Goal: Task Accomplishment & Management: Complete application form

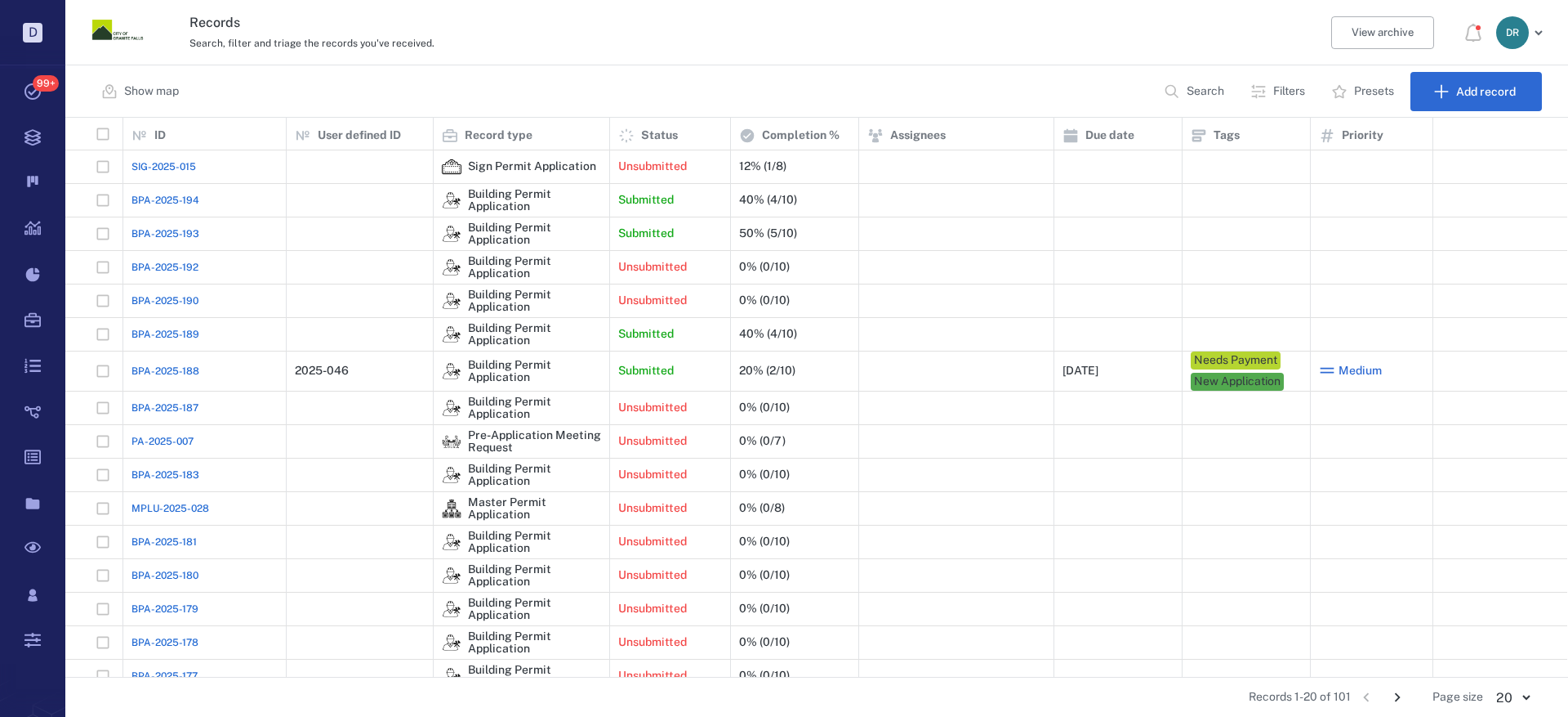
click at [144, 339] on span "BPA-2025-189" at bounding box center [165, 334] width 68 height 15
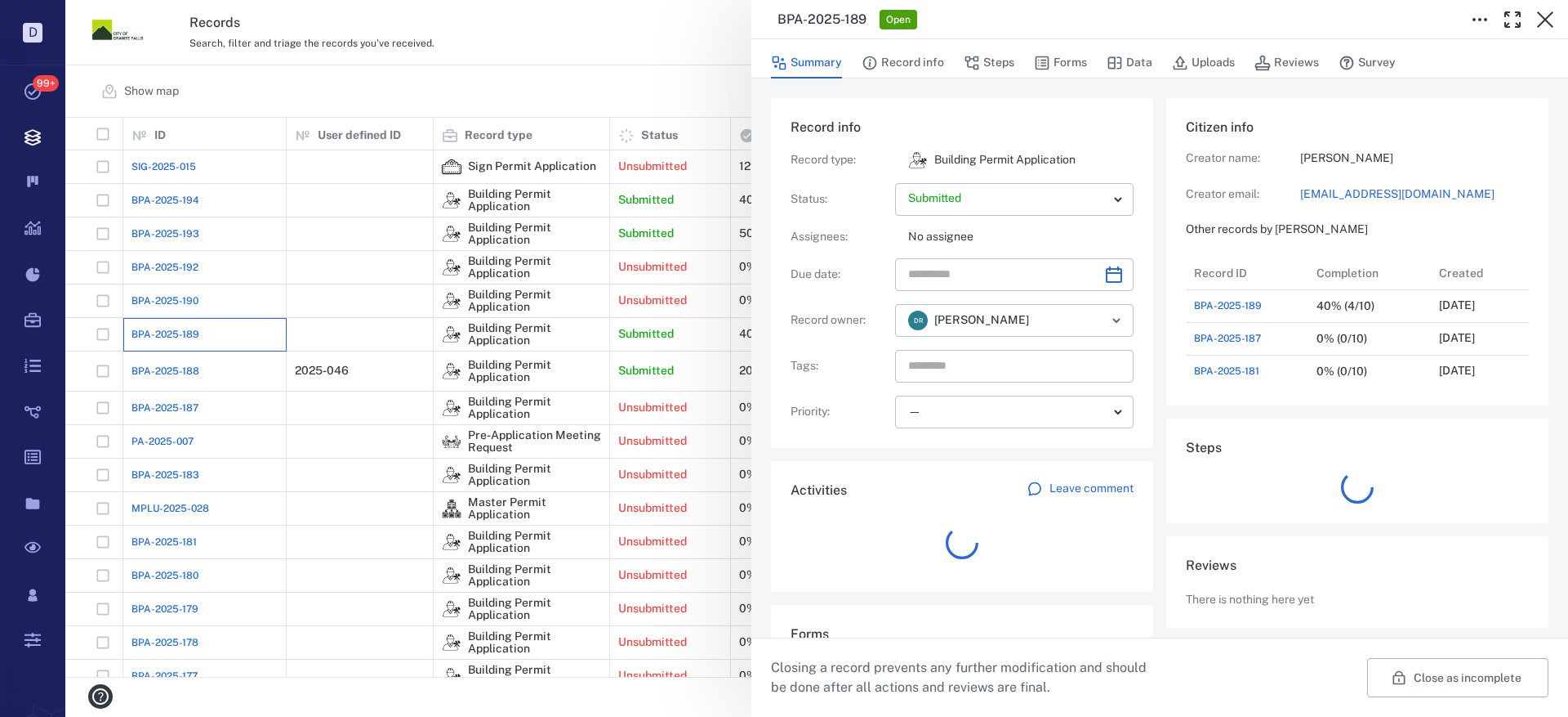
scroll to position [196, 312]
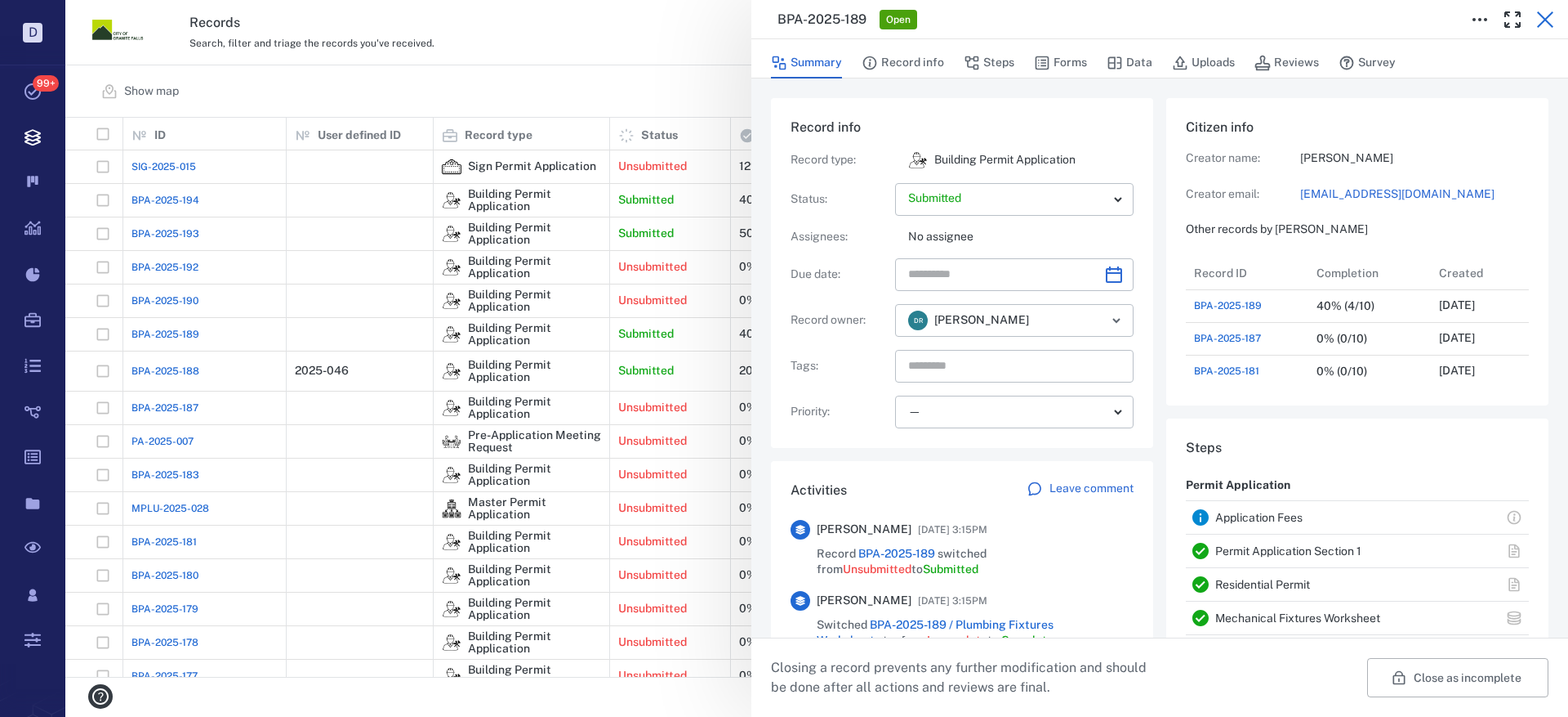
click at [1543, 10] on icon "button" at bounding box center [1545, 19] width 19 height 19
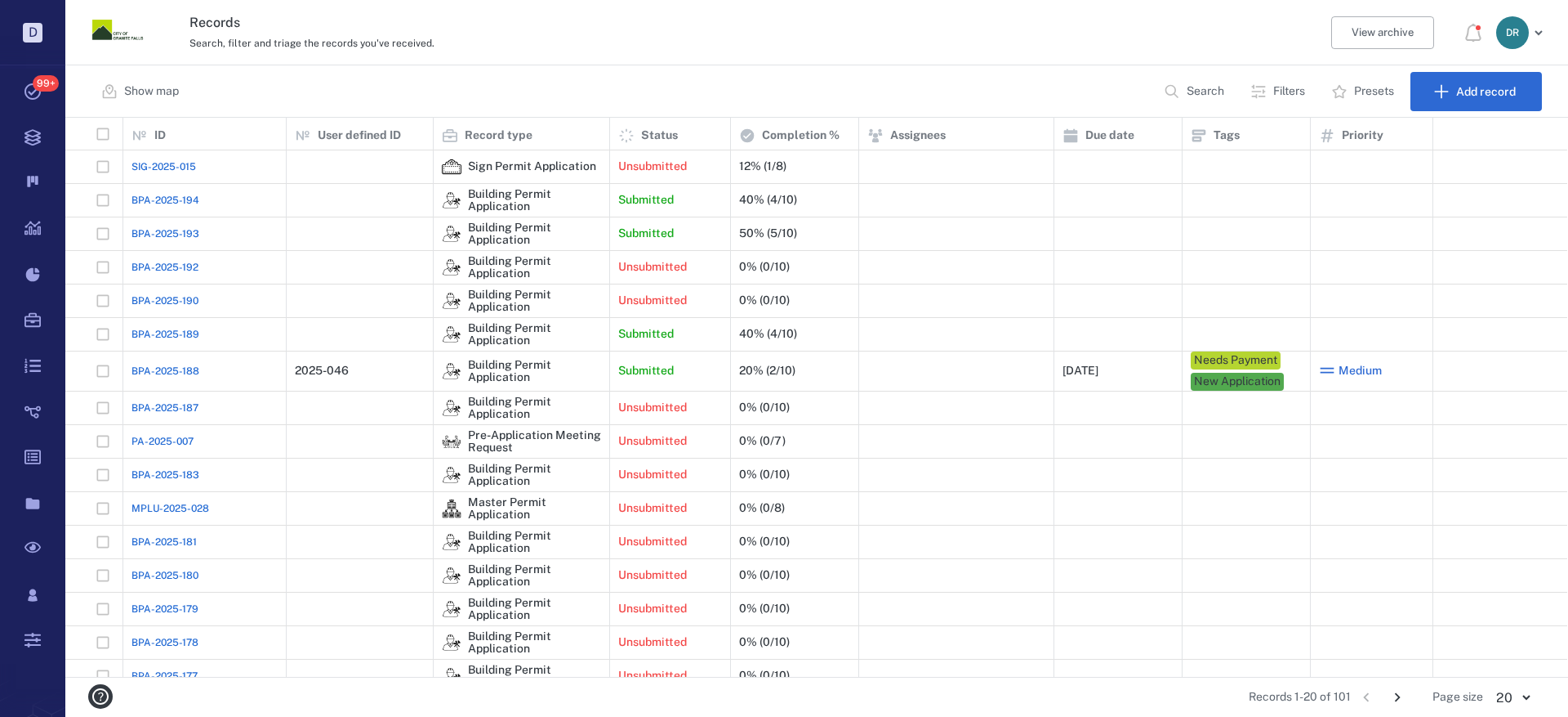
click at [159, 237] on span "BPA-2025-193" at bounding box center [165, 233] width 68 height 15
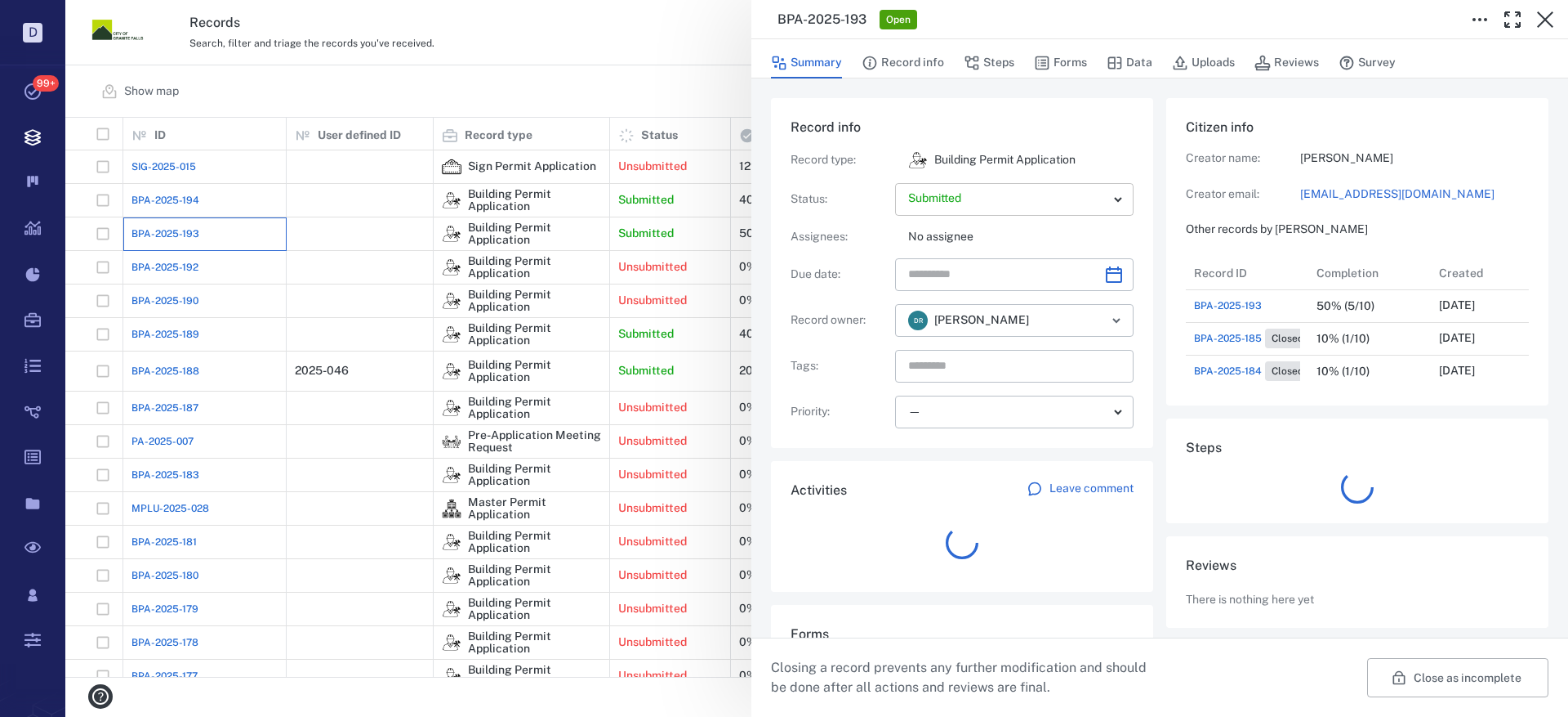
scroll to position [164, 312]
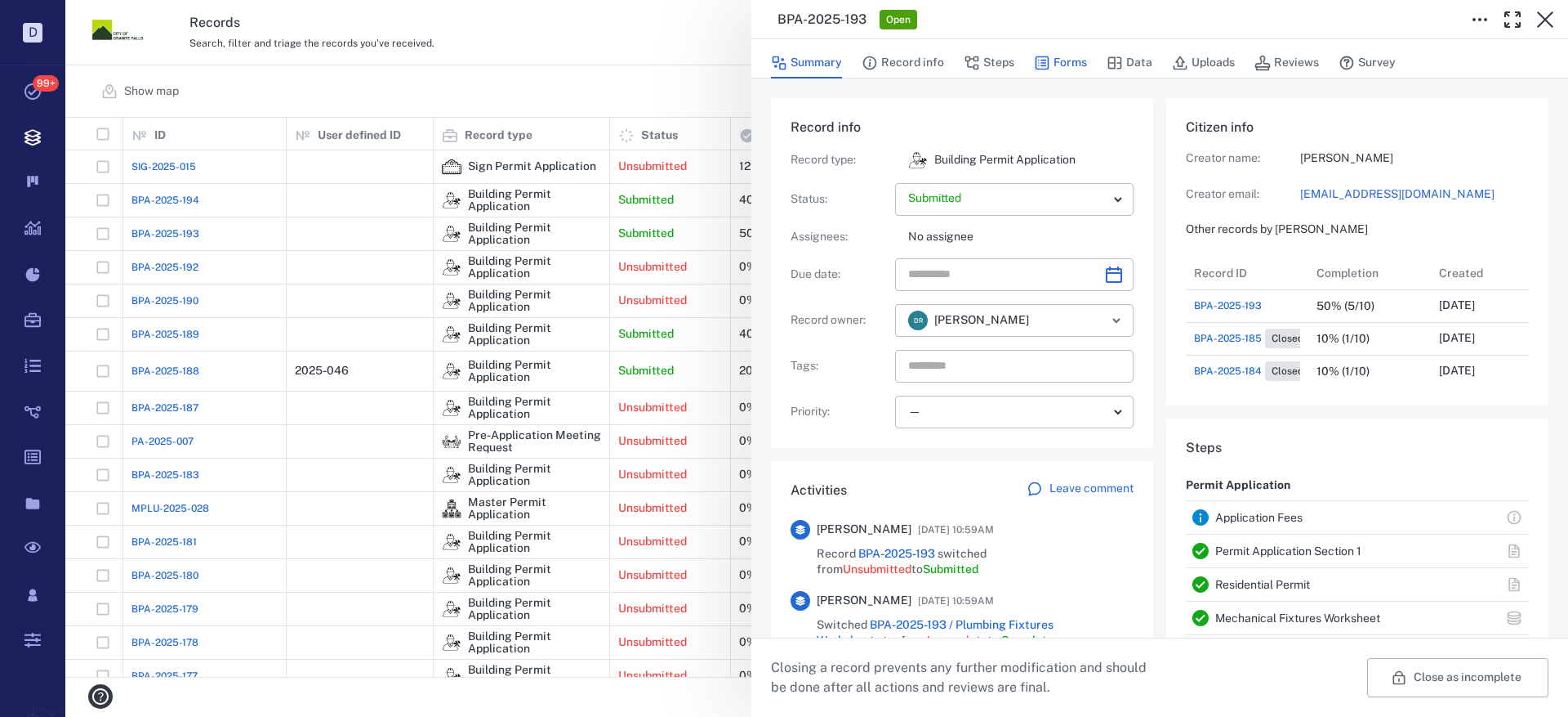
click at [1053, 59] on button "Forms" at bounding box center [1060, 63] width 53 height 31
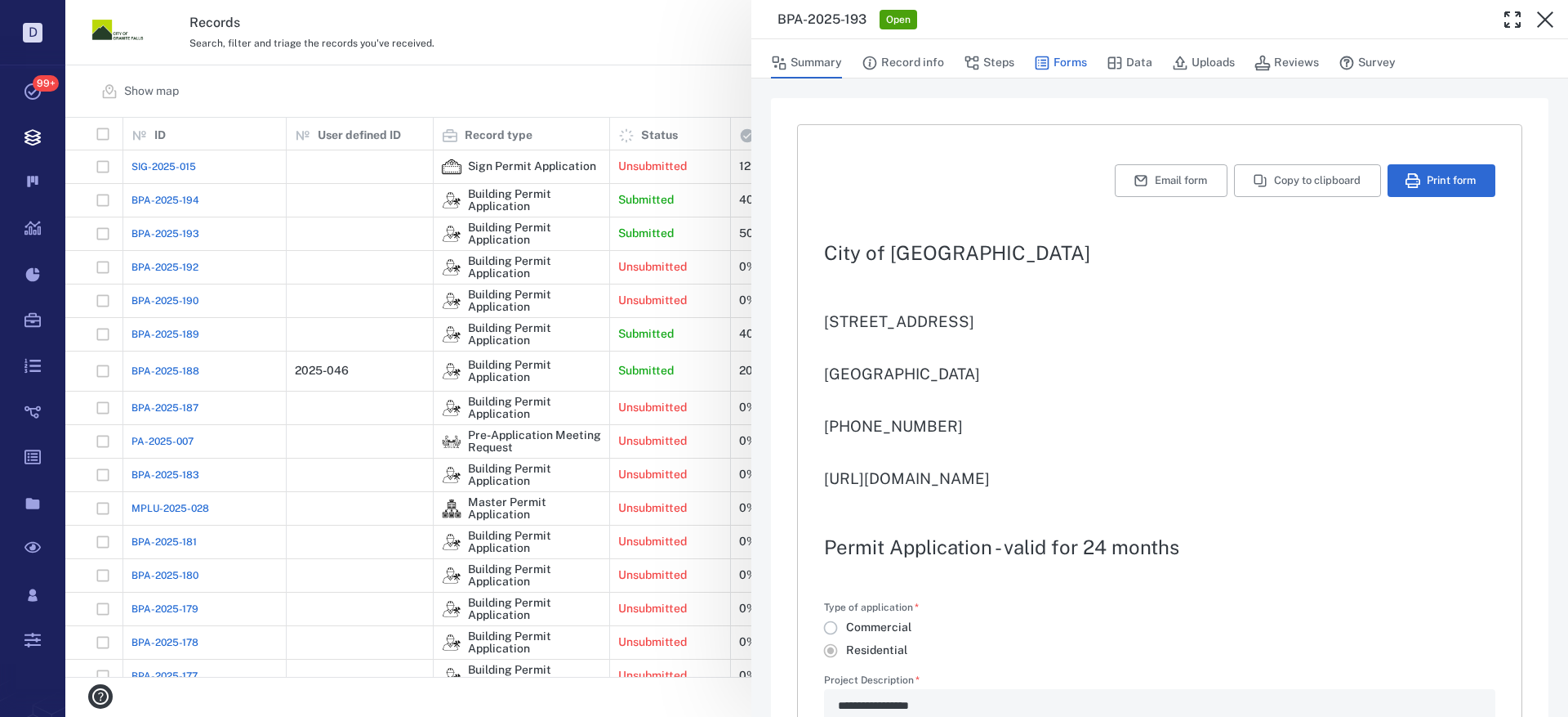
type textarea "*"
type input "**********"
click at [1430, 176] on button "Print form" at bounding box center [1441, 180] width 107 height 33
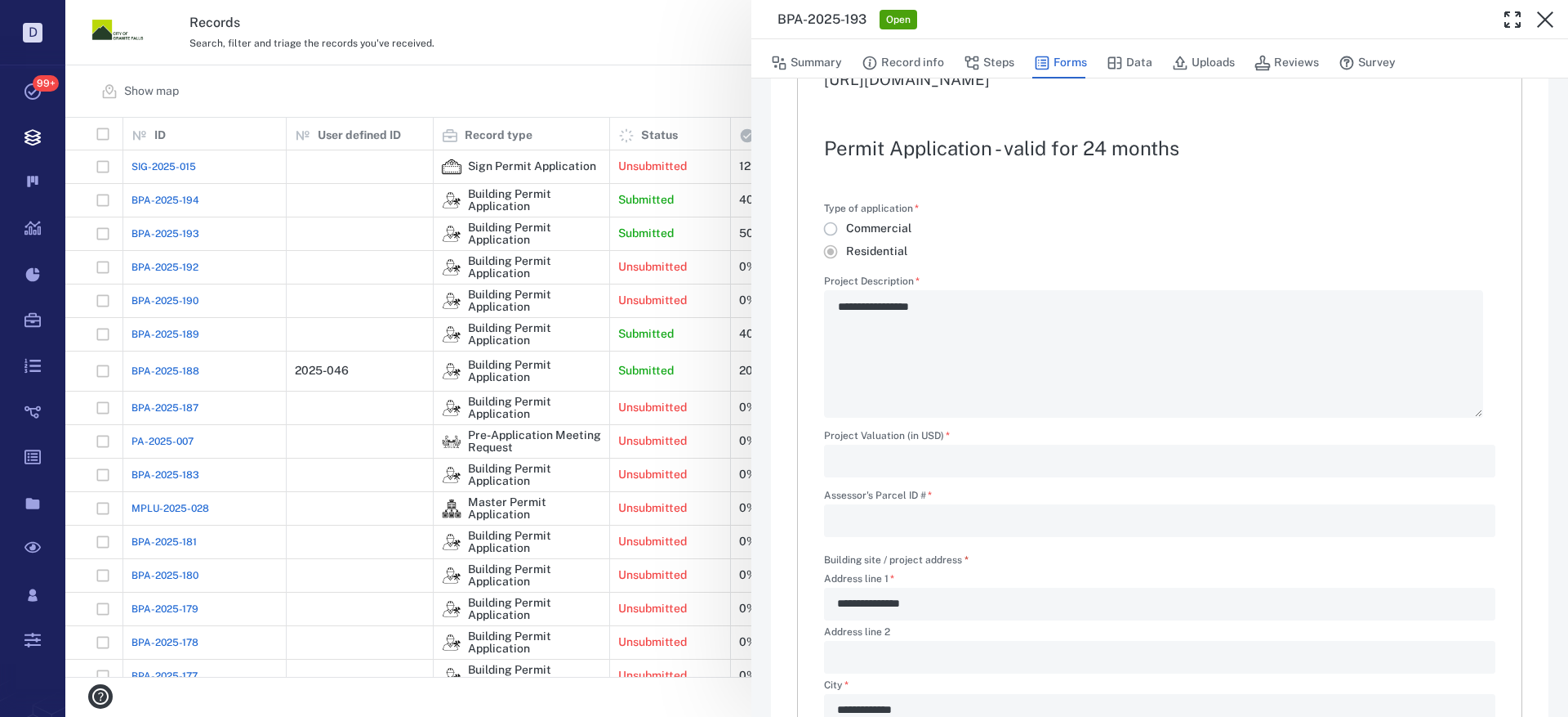
scroll to position [82, 0]
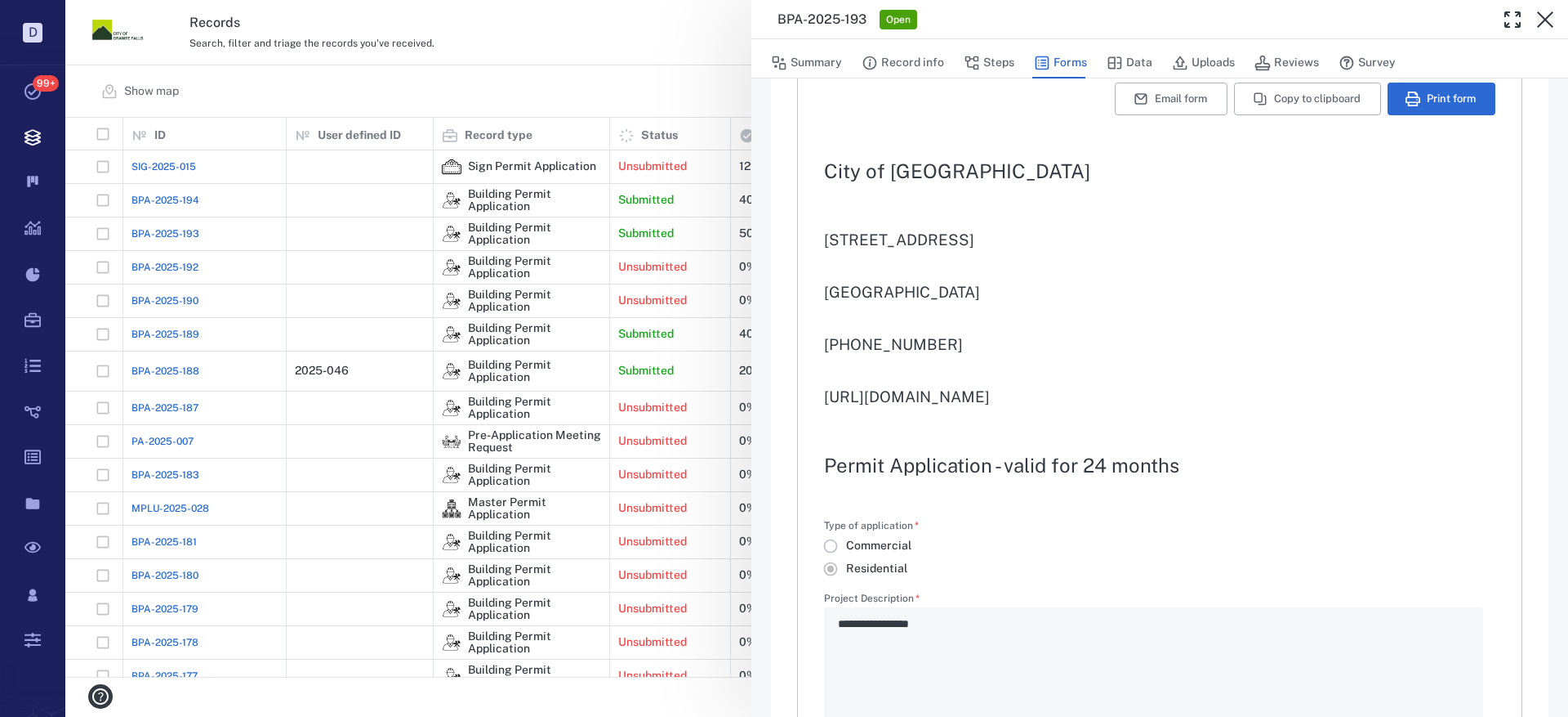
drag, startPoint x: 1203, startPoint y: 63, endPoint x: 622, endPoint y: 310, distance: 631.3
click at [1203, 63] on button "Uploads" at bounding box center [1203, 63] width 63 height 31
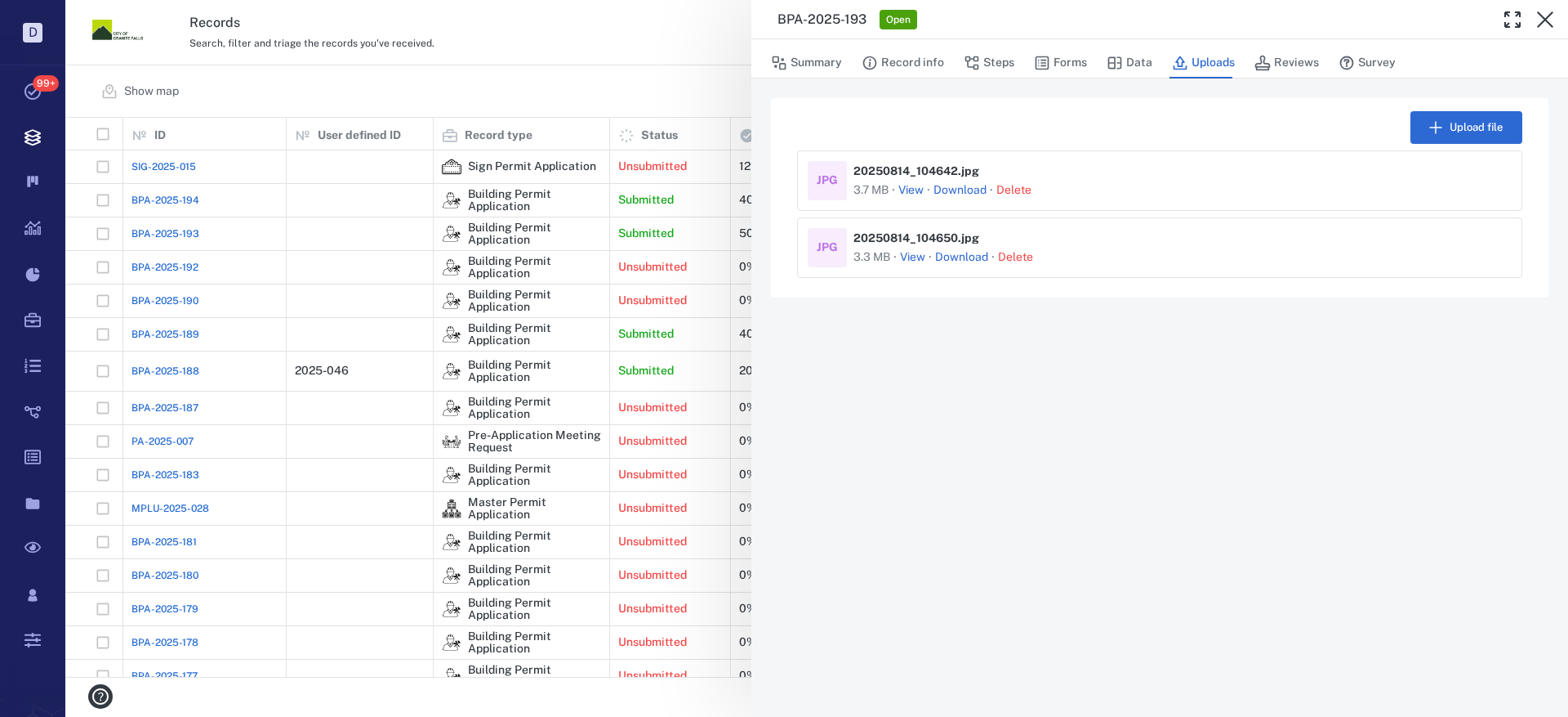
click at [909, 254] on button "View" at bounding box center [912, 257] width 26 height 17
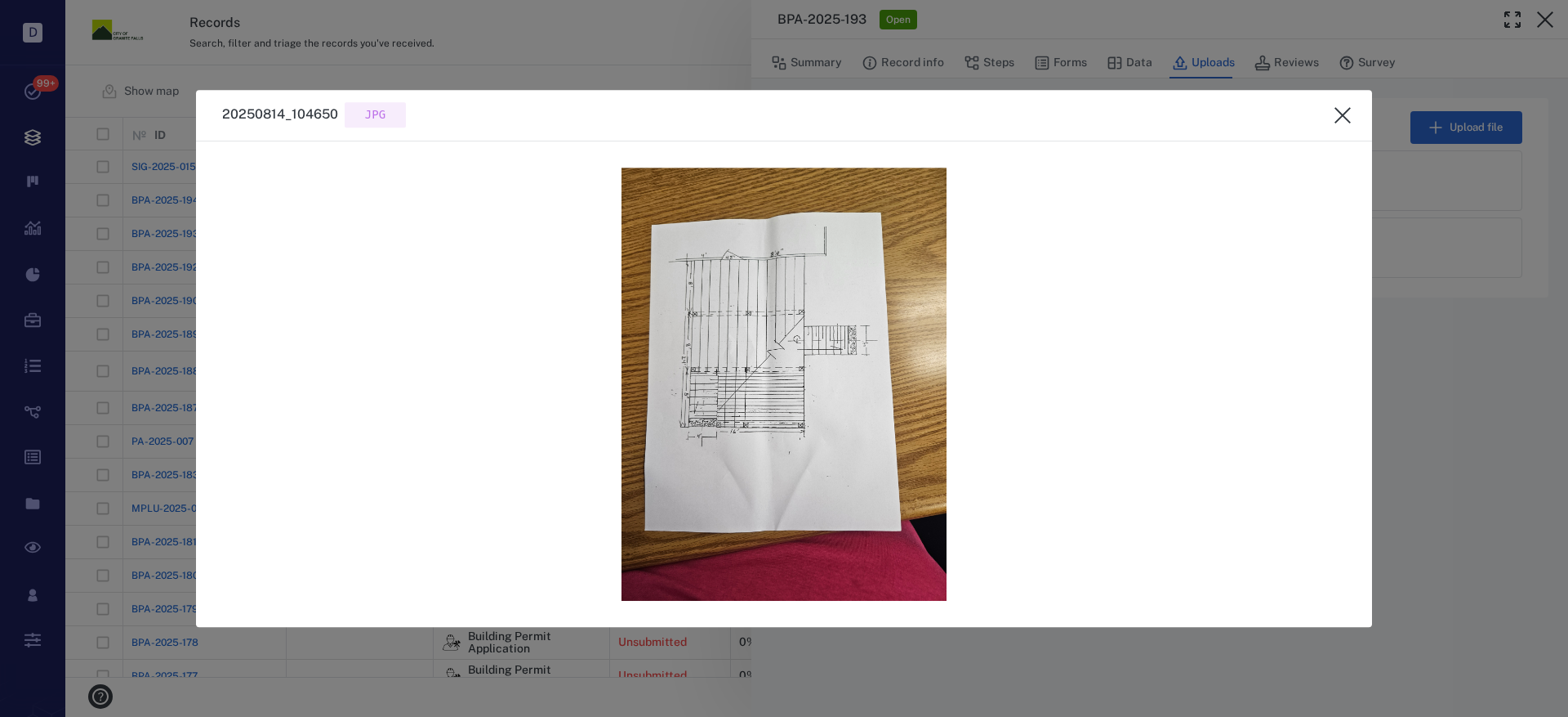
click at [1342, 111] on icon "close" at bounding box center [1343, 115] width 19 height 19
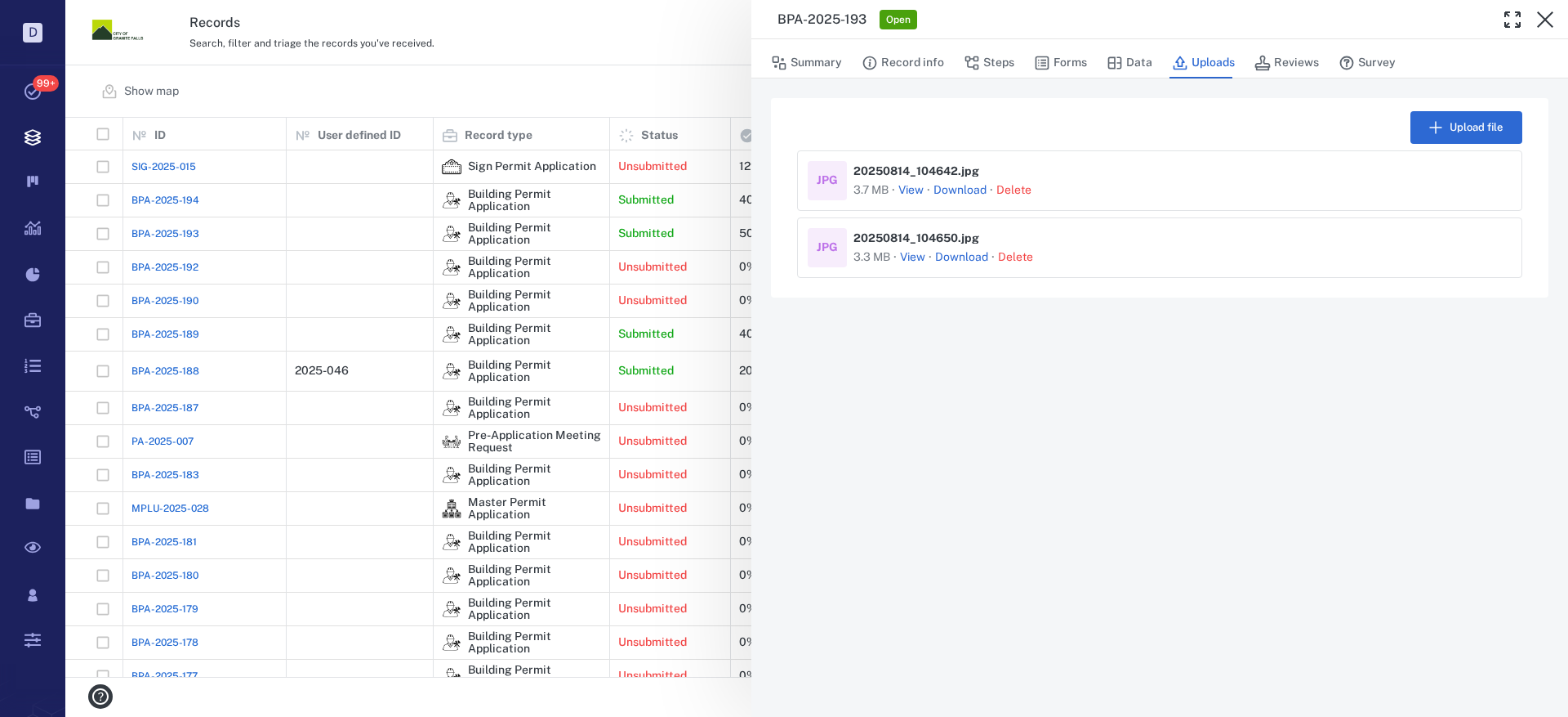
click at [909, 192] on button "View" at bounding box center [910, 190] width 26 height 17
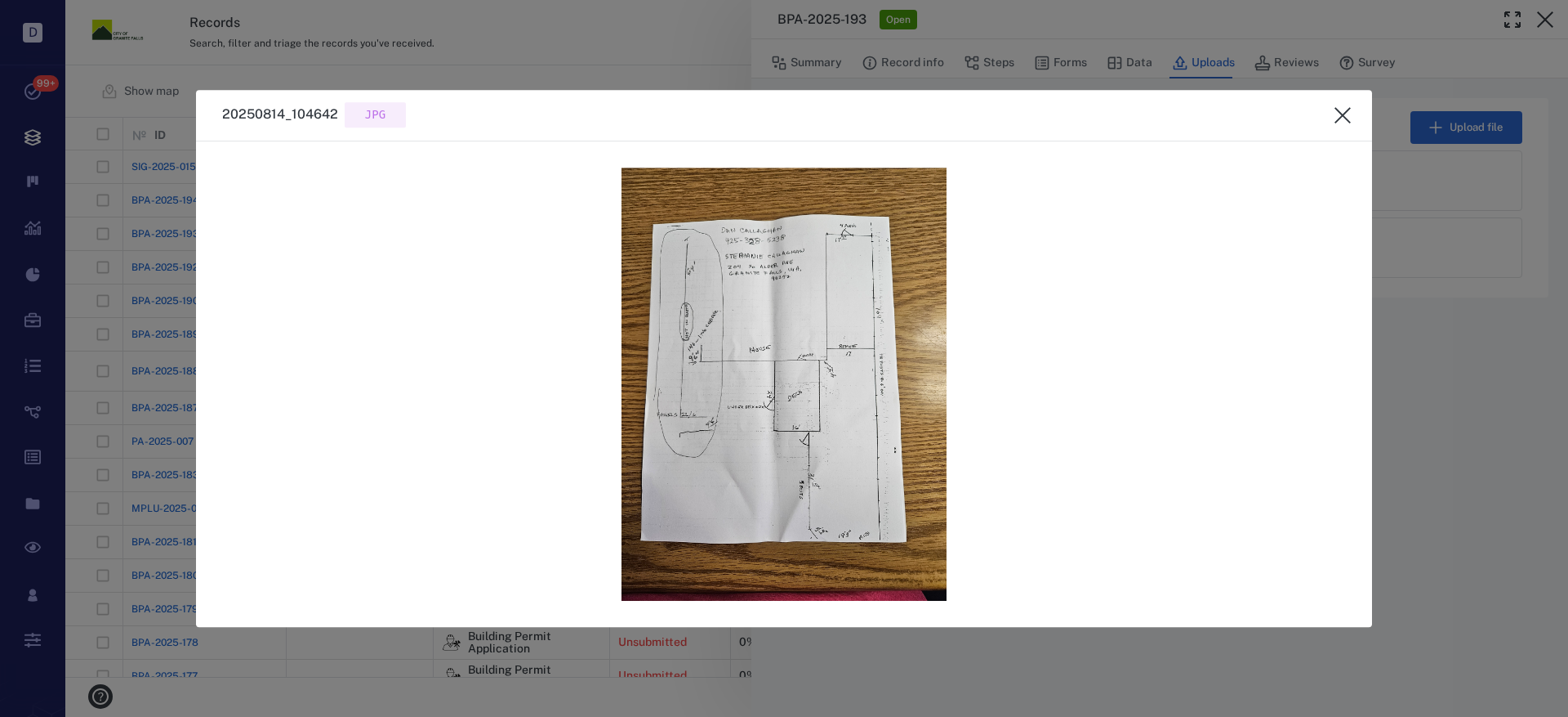
click at [1338, 113] on icon "close" at bounding box center [1343, 115] width 19 height 19
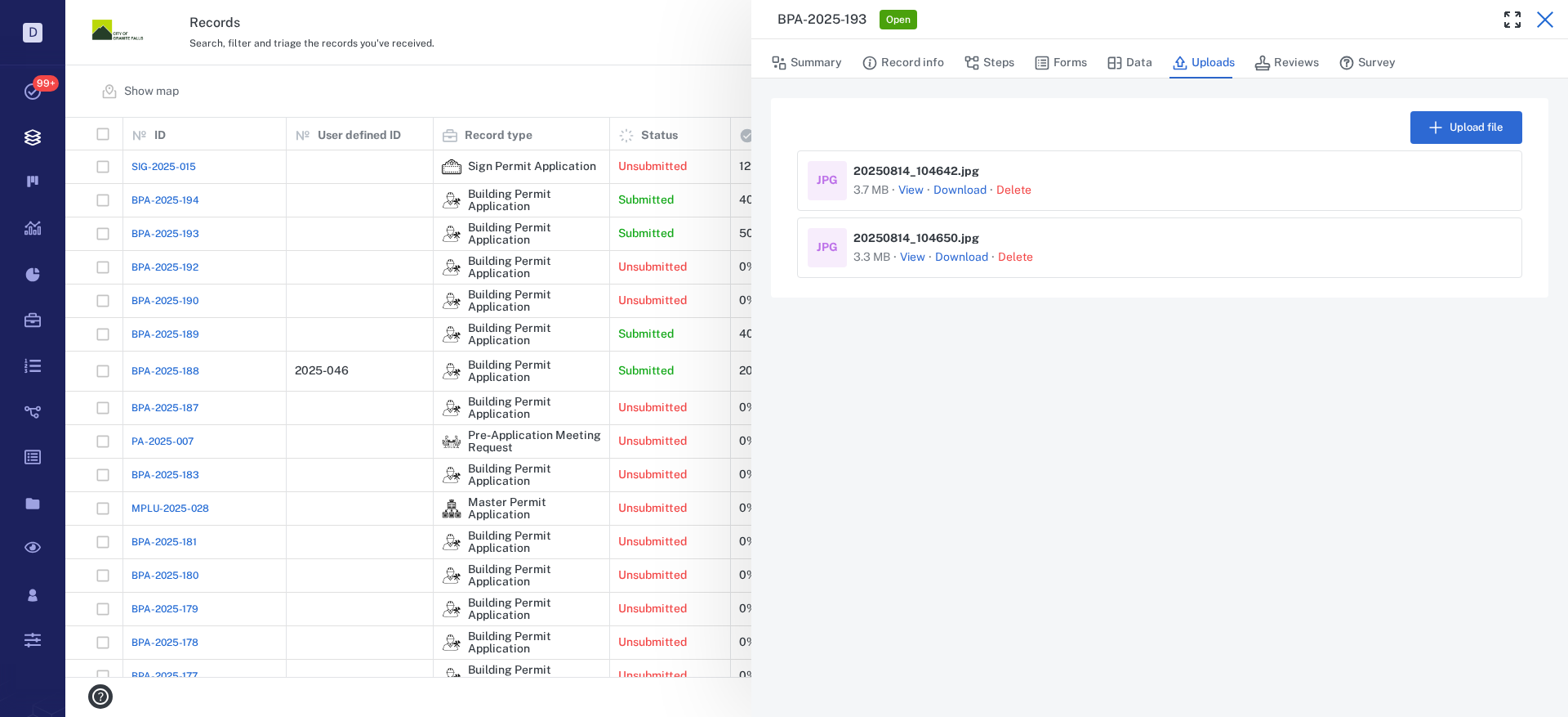
click at [1547, 17] on icon "button" at bounding box center [1545, 19] width 19 height 19
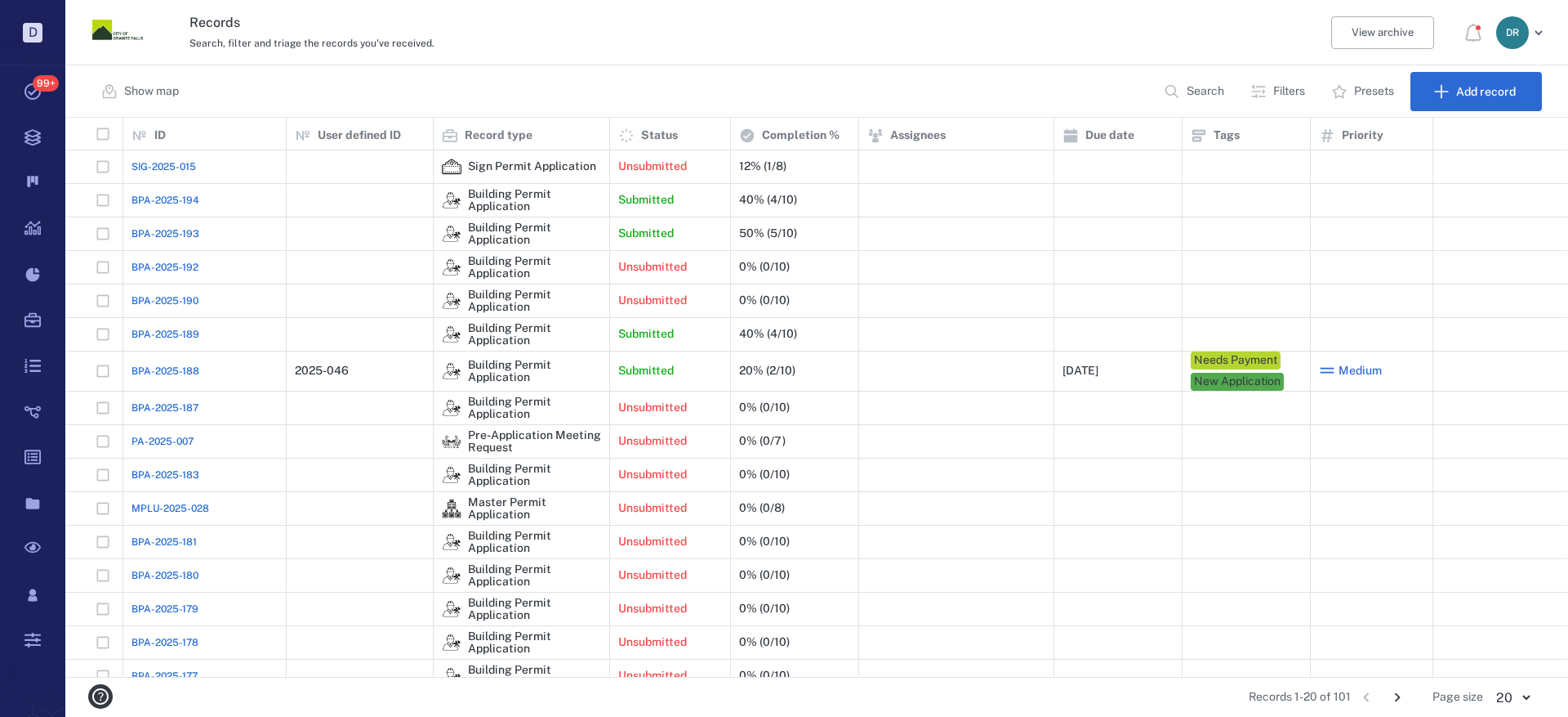
click at [158, 232] on span "BPA-2025-193" at bounding box center [165, 233] width 68 height 15
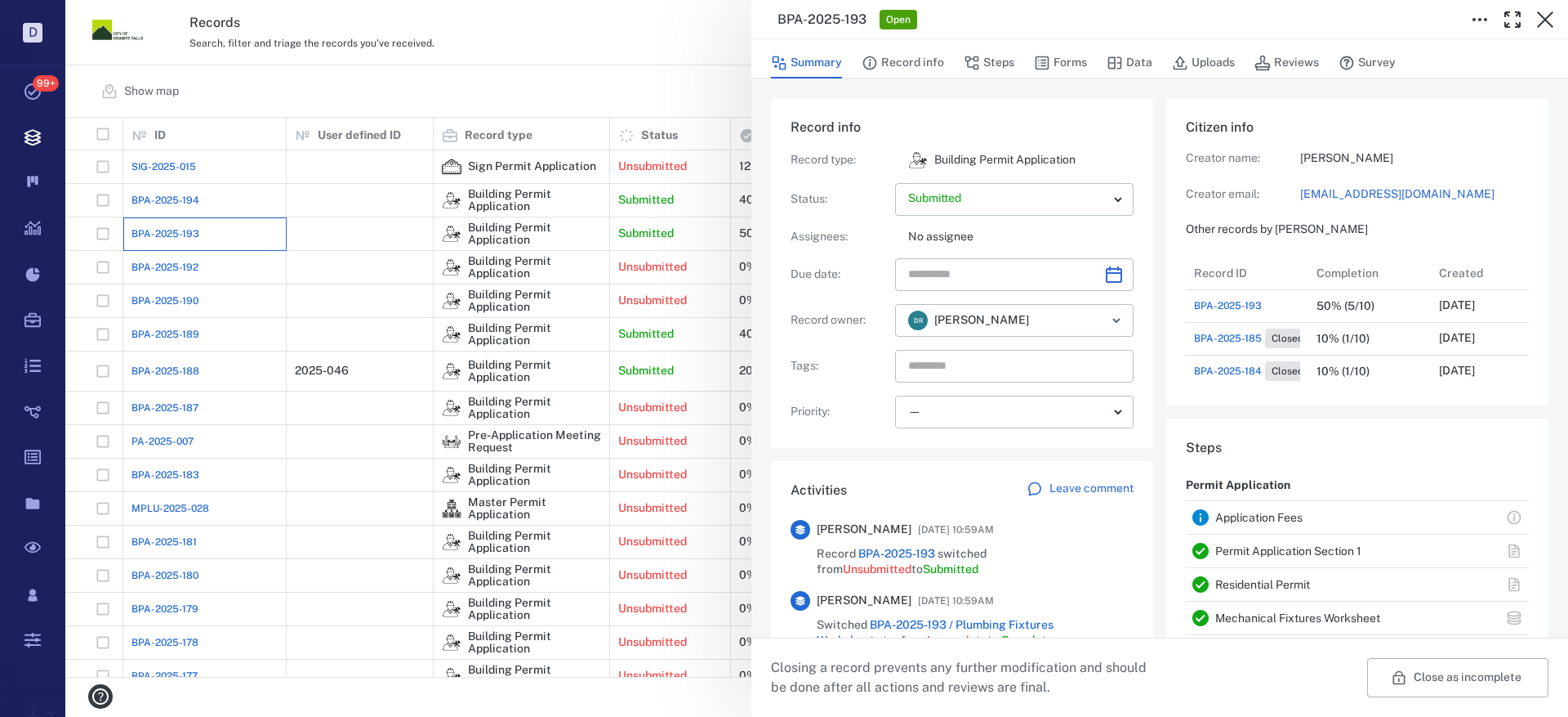
scroll to position [164, 312]
click at [1066, 58] on button "Forms" at bounding box center [1060, 63] width 53 height 31
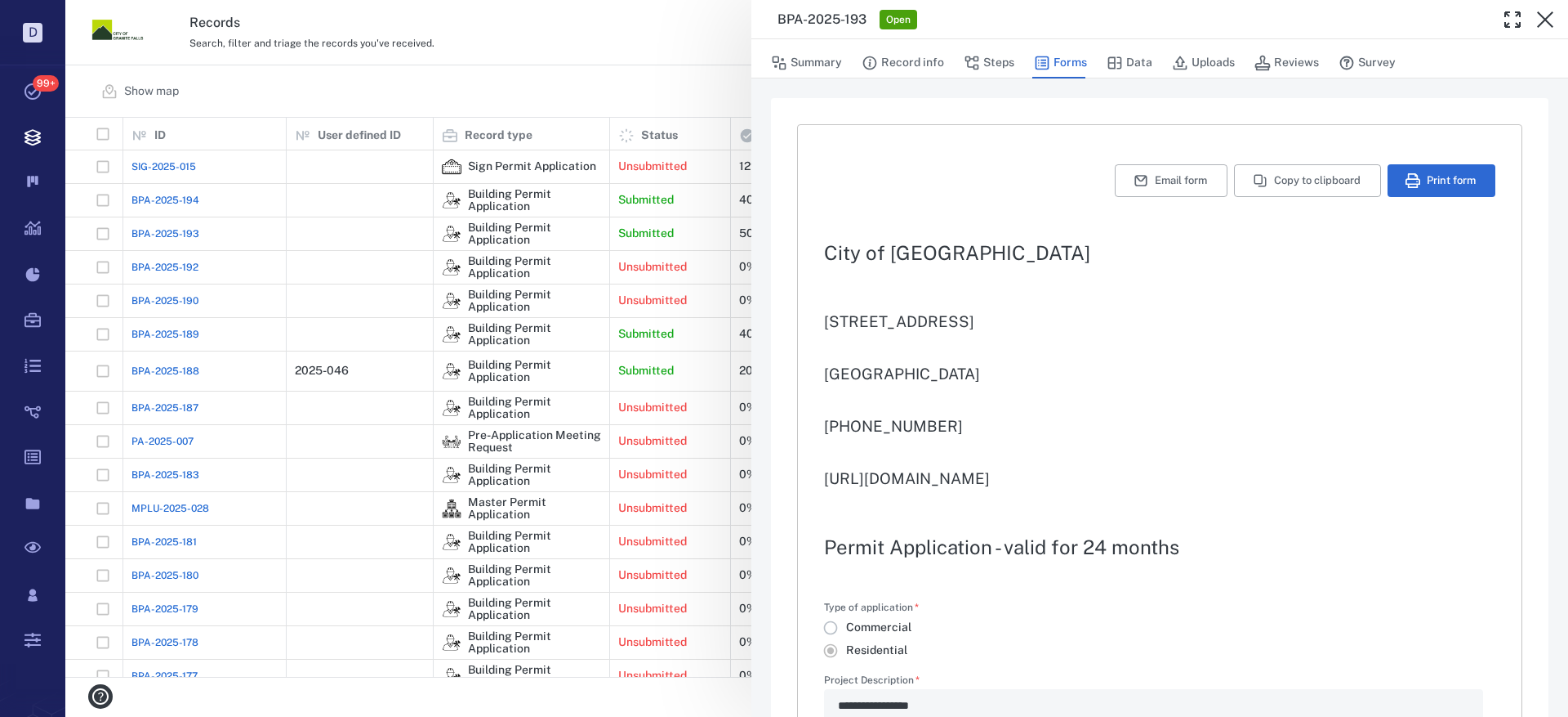
type textarea "*"
type input "**********"
click at [1406, 183] on icon "button" at bounding box center [1413, 181] width 15 height 15
click at [1221, 61] on button "Uploads" at bounding box center [1203, 63] width 63 height 31
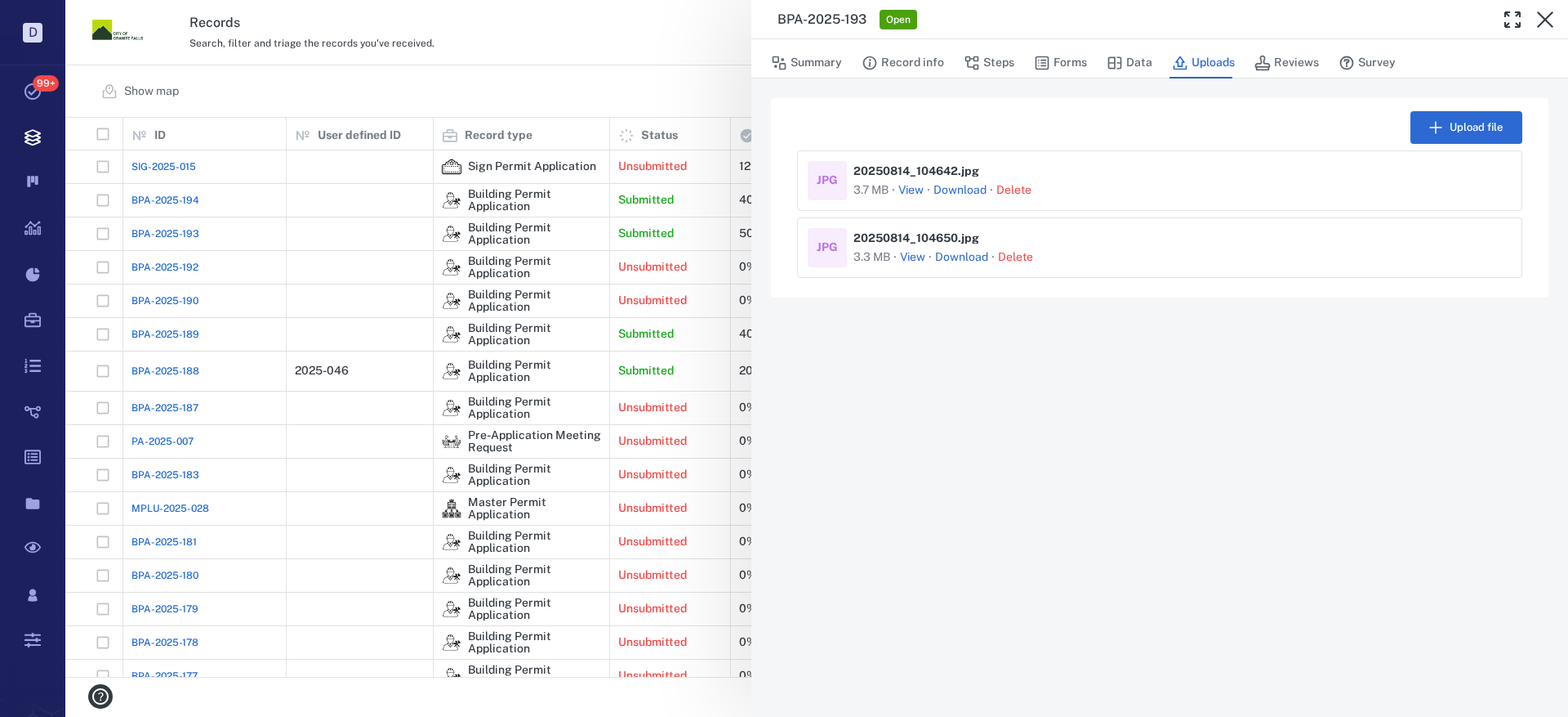
click at [918, 185] on button "View" at bounding box center [910, 190] width 26 height 17
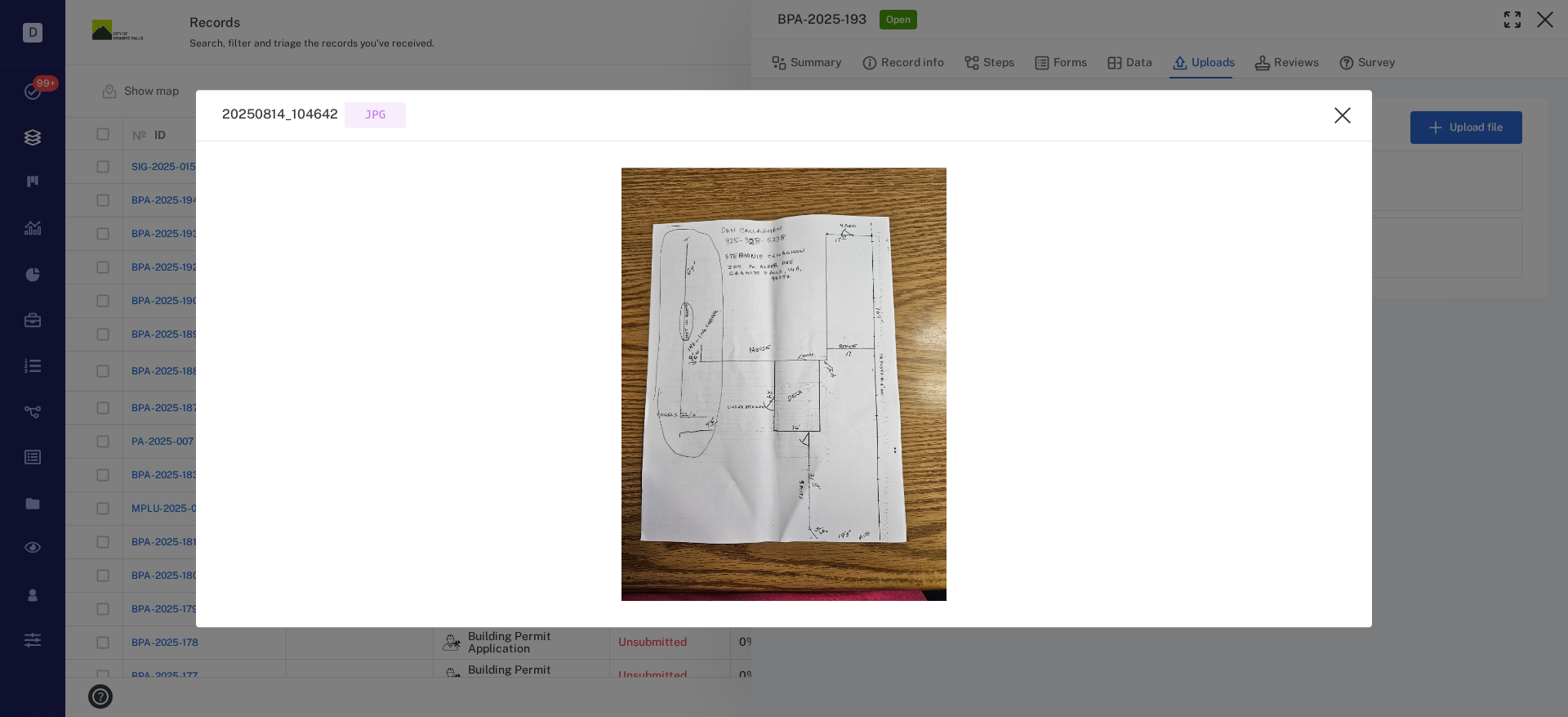
click at [1341, 111] on icon "close" at bounding box center [1343, 115] width 19 height 19
